Goal: Information Seeking & Learning: Check status

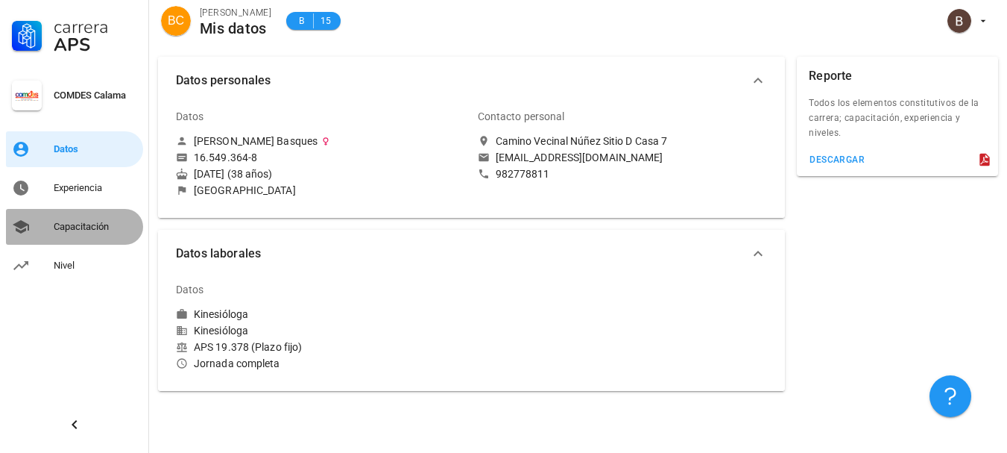
click at [96, 229] on div "Capacitación" at bounding box center [96, 227] width 84 height 12
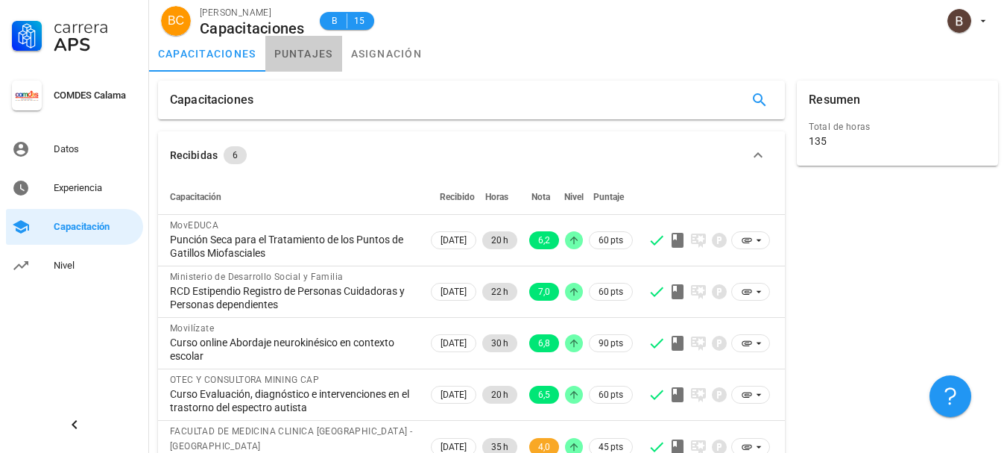
click at [310, 54] on link "puntajes" at bounding box center [303, 54] width 77 height 36
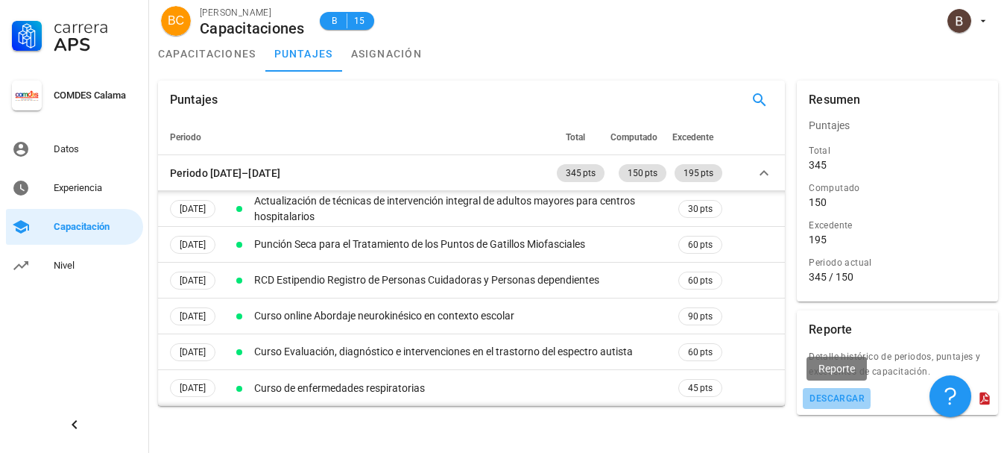
click at [852, 398] on div "descargar" at bounding box center [837, 398] width 56 height 10
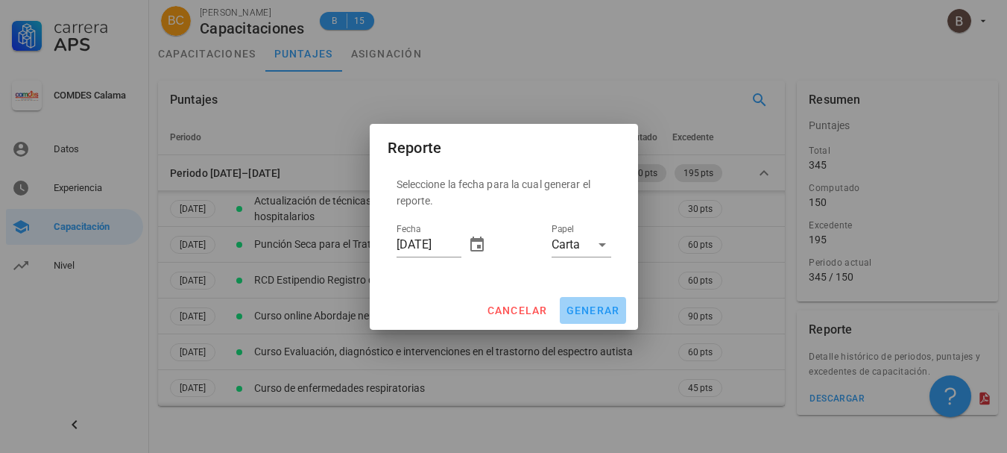
click at [600, 312] on span "generar" at bounding box center [593, 310] width 54 height 12
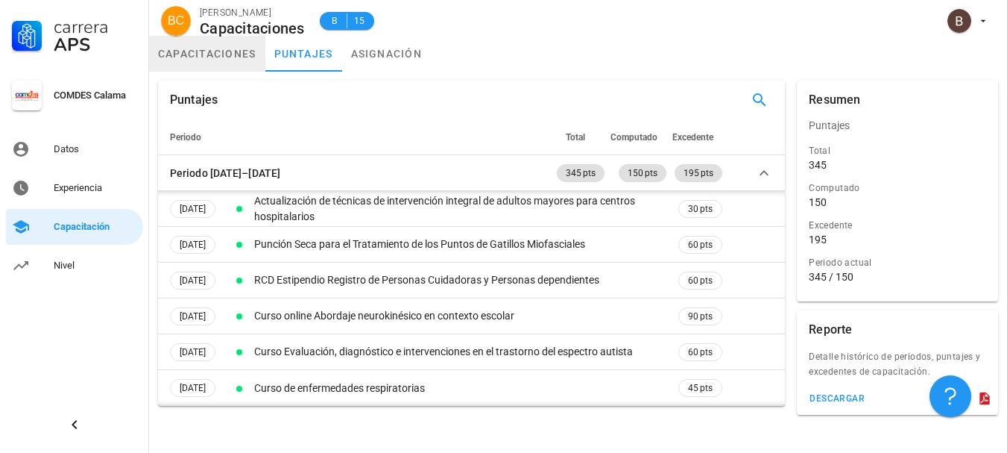
click at [187, 54] on link "capacitaciones" at bounding box center [207, 54] width 116 height 36
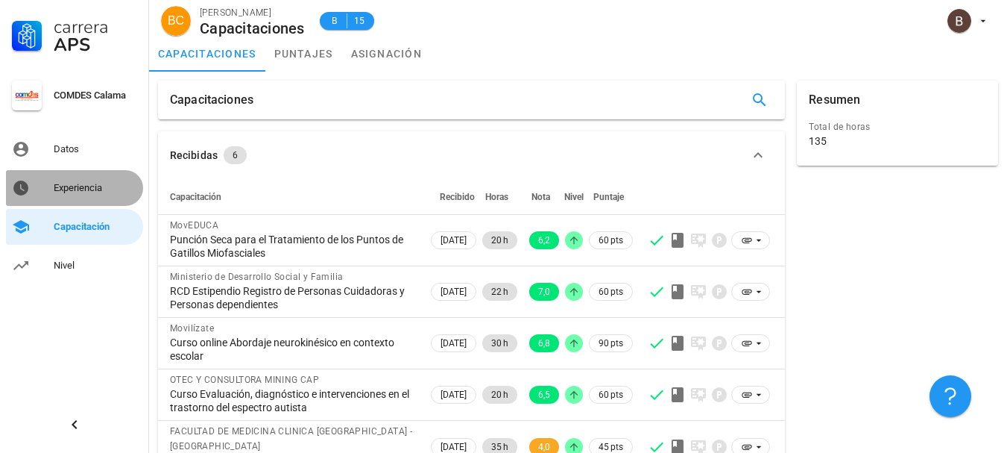
click at [54, 192] on div "Experiencia" at bounding box center [96, 188] width 84 height 12
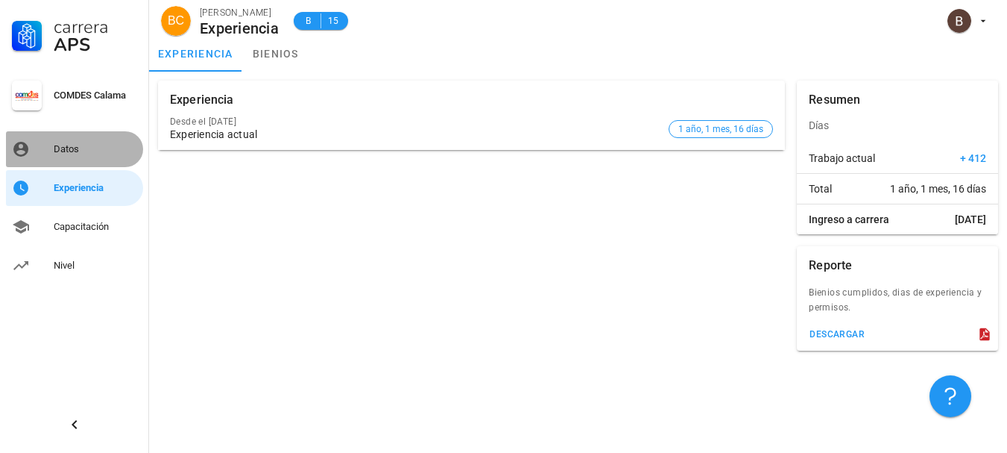
click at [48, 148] on link "Datos" at bounding box center [74, 149] width 137 height 36
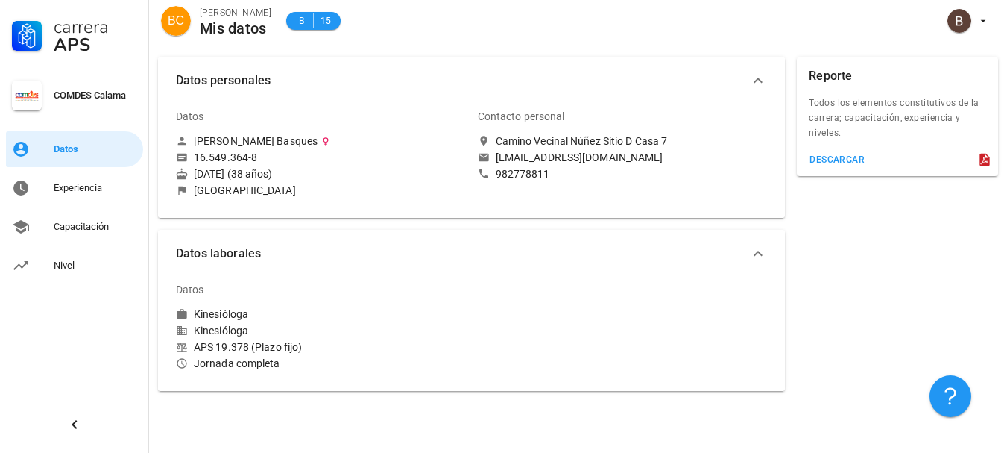
click at [584, 138] on div "Camino Vecinal Núñez Sitio D Casa 7" at bounding box center [582, 140] width 172 height 13
click at [98, 233] on div "Capacitación" at bounding box center [96, 227] width 84 height 24
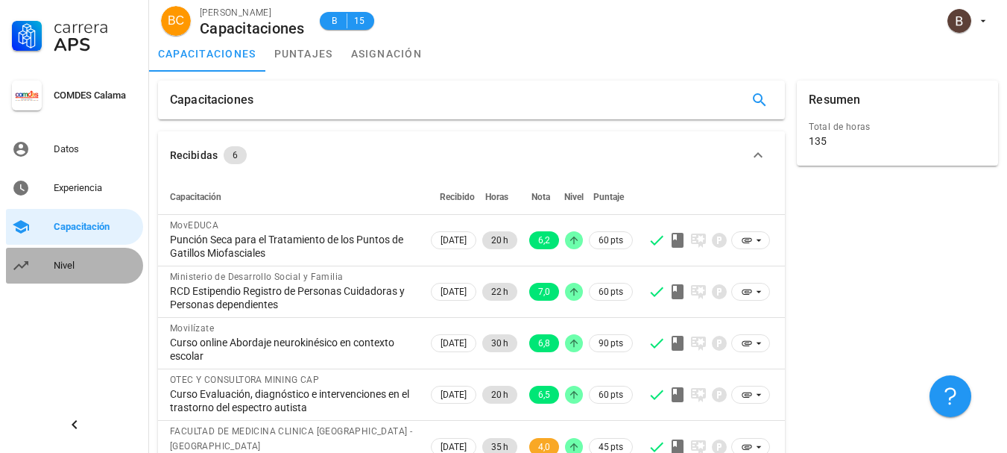
click at [50, 266] on link "Nivel" at bounding box center [74, 266] width 137 height 36
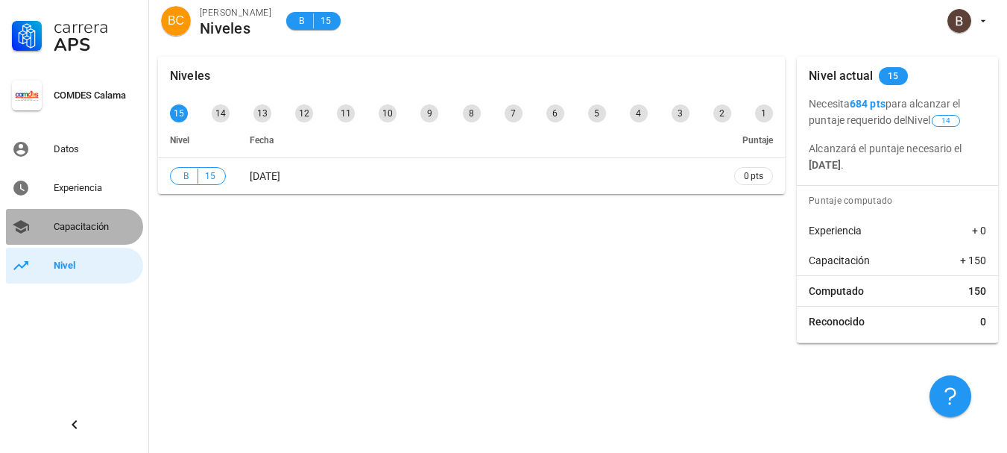
click at [87, 224] on div "Capacitación" at bounding box center [96, 227] width 84 height 12
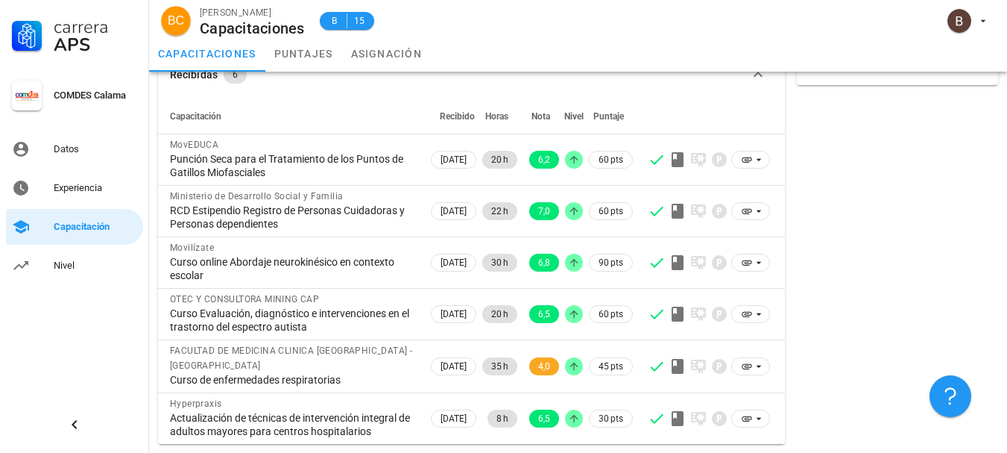
scroll to position [94, 0]
click at [295, 43] on link "puntajes" at bounding box center [303, 54] width 77 height 36
